Goal: Task Accomplishment & Management: Use online tool/utility

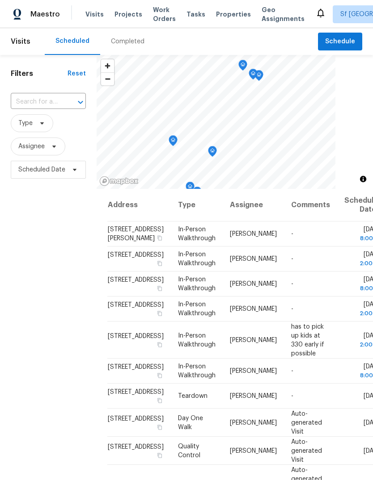
scroll to position [8, 0]
click at [67, 340] on div "Filters Reset ​ Type Assignee Scheduled Date" at bounding box center [48, 314] width 96 height 518
click at [136, 37] on div "Completed" at bounding box center [128, 41] width 34 height 9
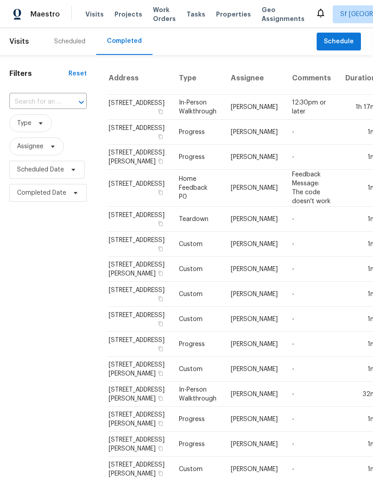
scroll to position [0, 1]
click at [69, 39] on div "Scheduled" at bounding box center [69, 41] width 31 height 9
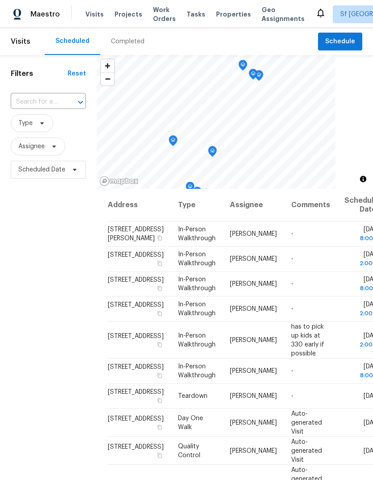
click at [154, 13] on span "Work Orders" at bounding box center [164, 14] width 23 height 18
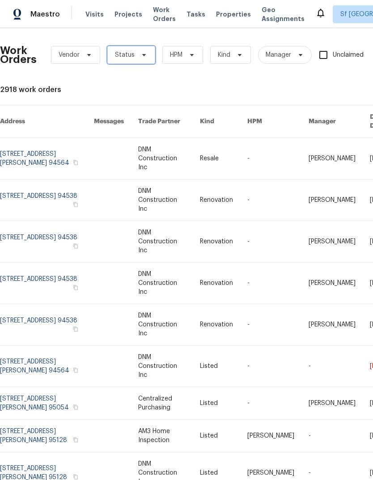
click at [133, 55] on span "Status" at bounding box center [131, 55] width 48 height 18
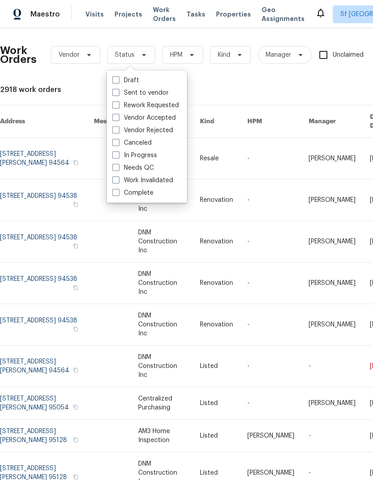
click at [149, 196] on label "Complete" at bounding box center [132, 192] width 41 height 9
click at [118, 194] on input "Complete" at bounding box center [115, 191] width 6 height 6
checkbox input "true"
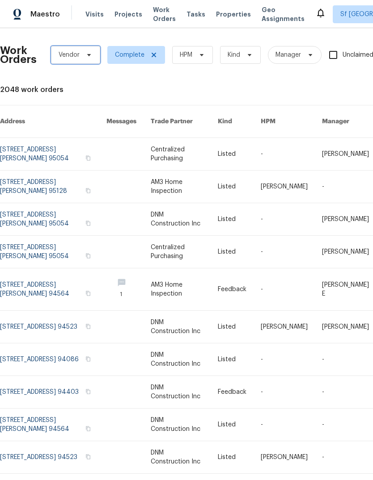
click at [83, 56] on span at bounding box center [88, 54] width 10 height 7
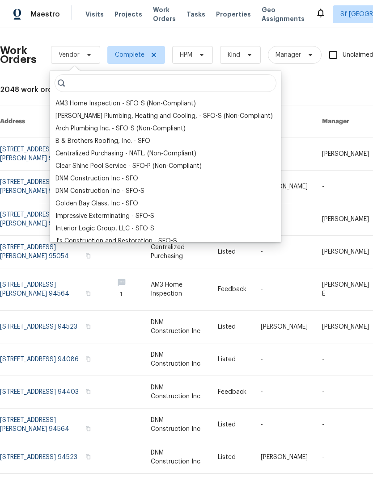
click at [115, 177] on div "DNM Construction Inc - SFO" at bounding box center [96, 178] width 83 height 9
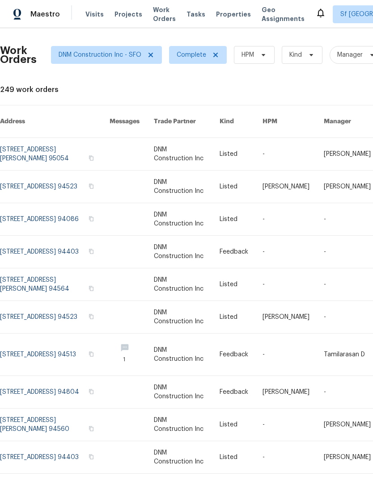
click at [96, 16] on span "Visits" at bounding box center [94, 14] width 18 height 9
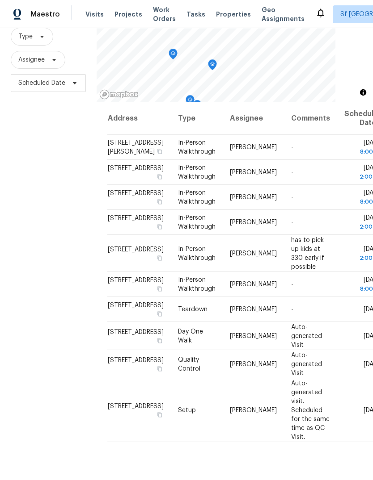
scroll to position [86, 0]
